Goal: Transaction & Acquisition: Purchase product/service

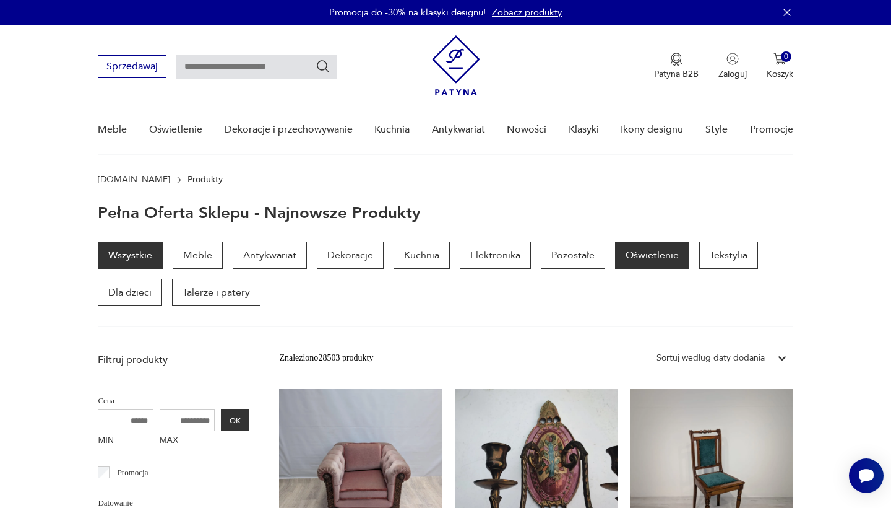
click at [646, 262] on p "Oświetlenie" at bounding box center [652, 254] width 74 height 27
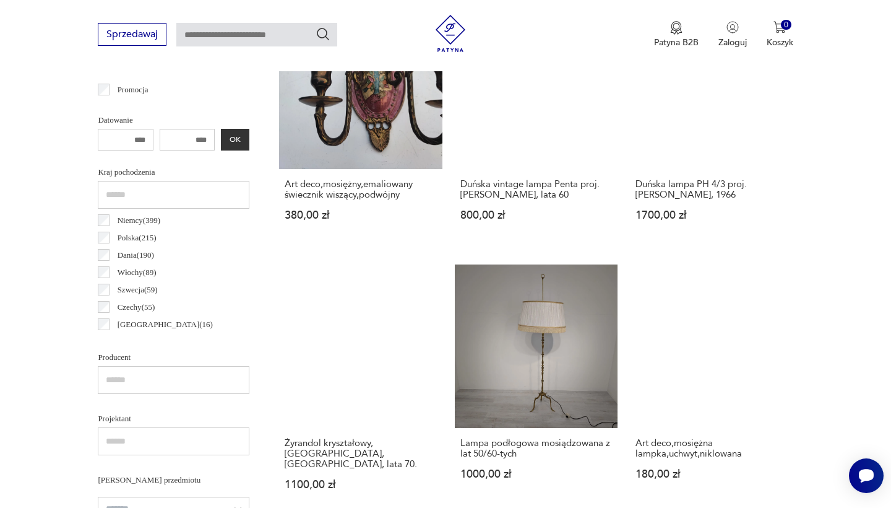
scroll to position [531, 0]
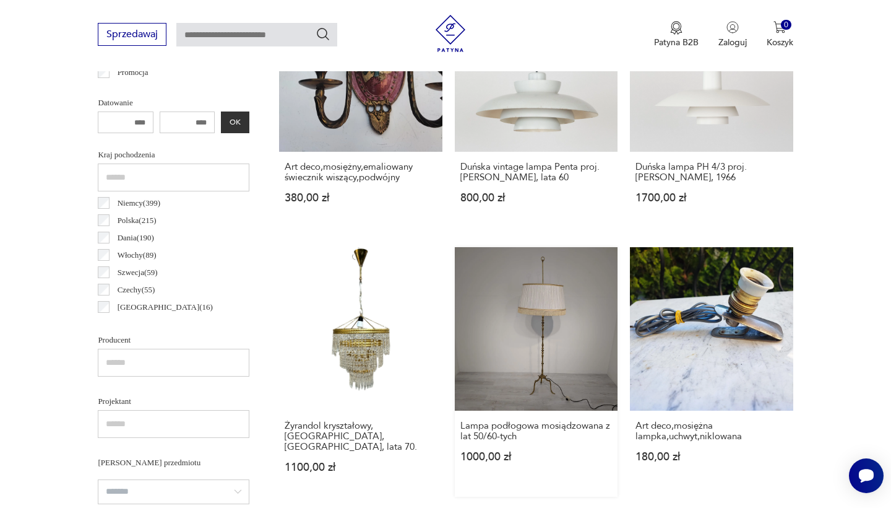
click at [455, 270] on link "Lampa podłogowa mosiądzowana z lat 50/60-tych 1000,00 zł" at bounding box center [536, 371] width 163 height 249
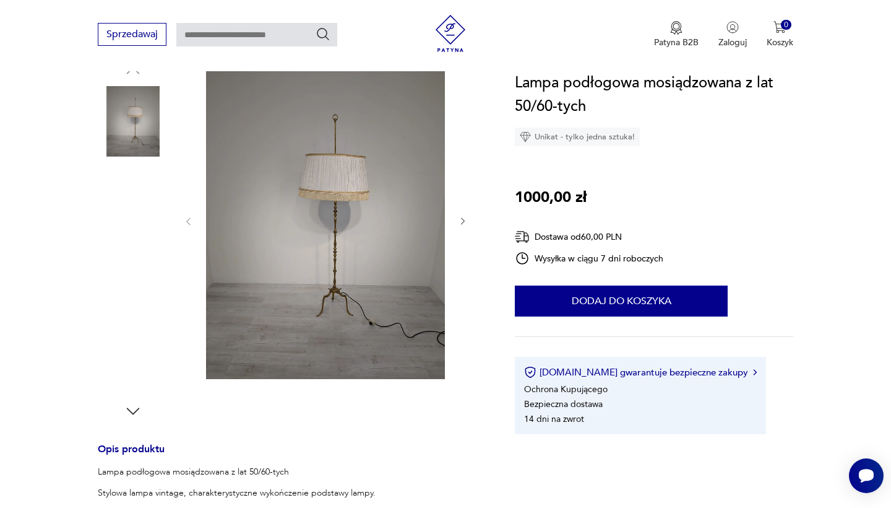
click at [123, 353] on img at bounding box center [133, 358] width 71 height 71
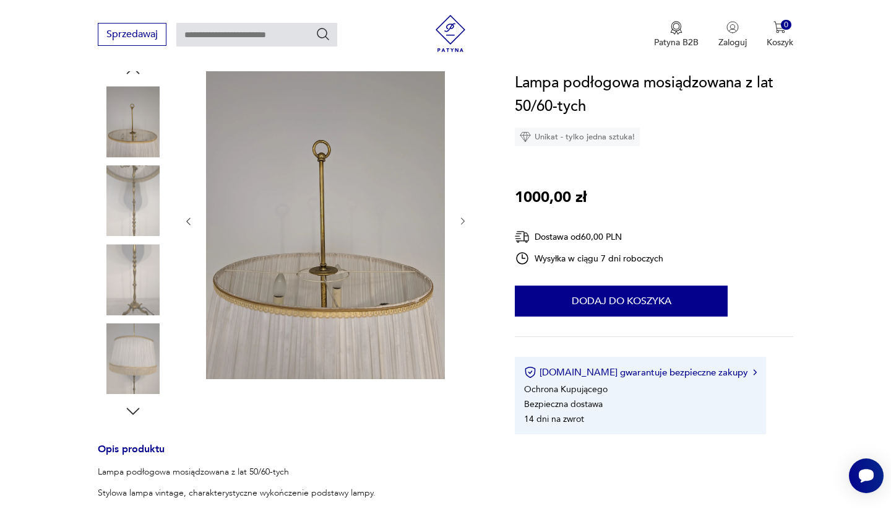
click at [135, 277] on img at bounding box center [133, 279] width 71 height 71
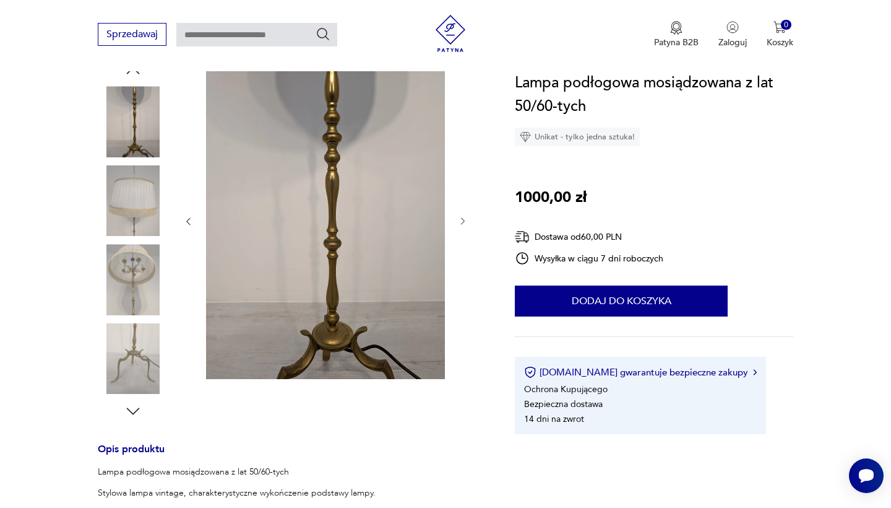
click at [134, 198] on img at bounding box center [133, 200] width 71 height 71
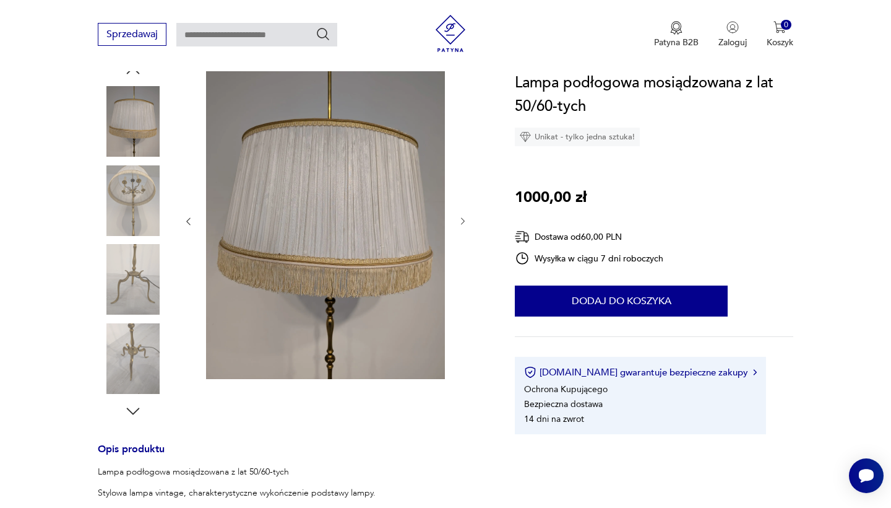
click at [137, 135] on img at bounding box center [133, 121] width 71 height 71
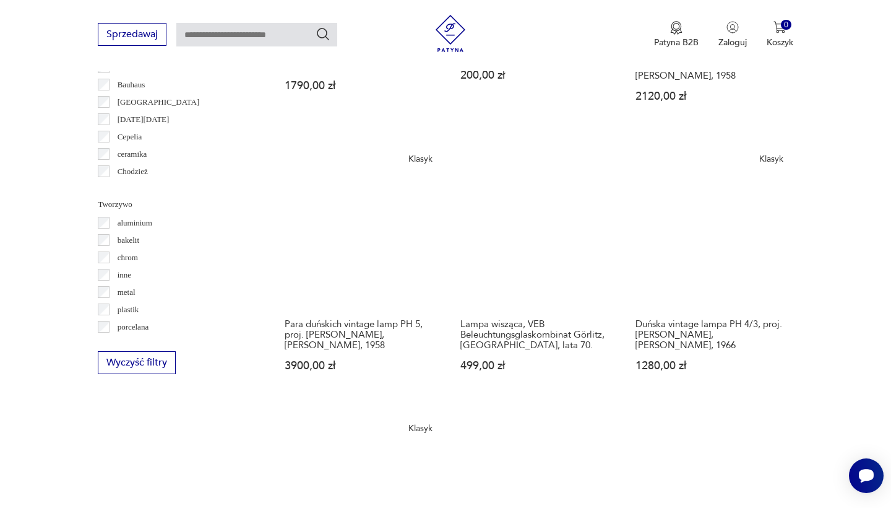
scroll to position [1104, 0]
